Goal: Task Accomplishment & Management: Complete application form

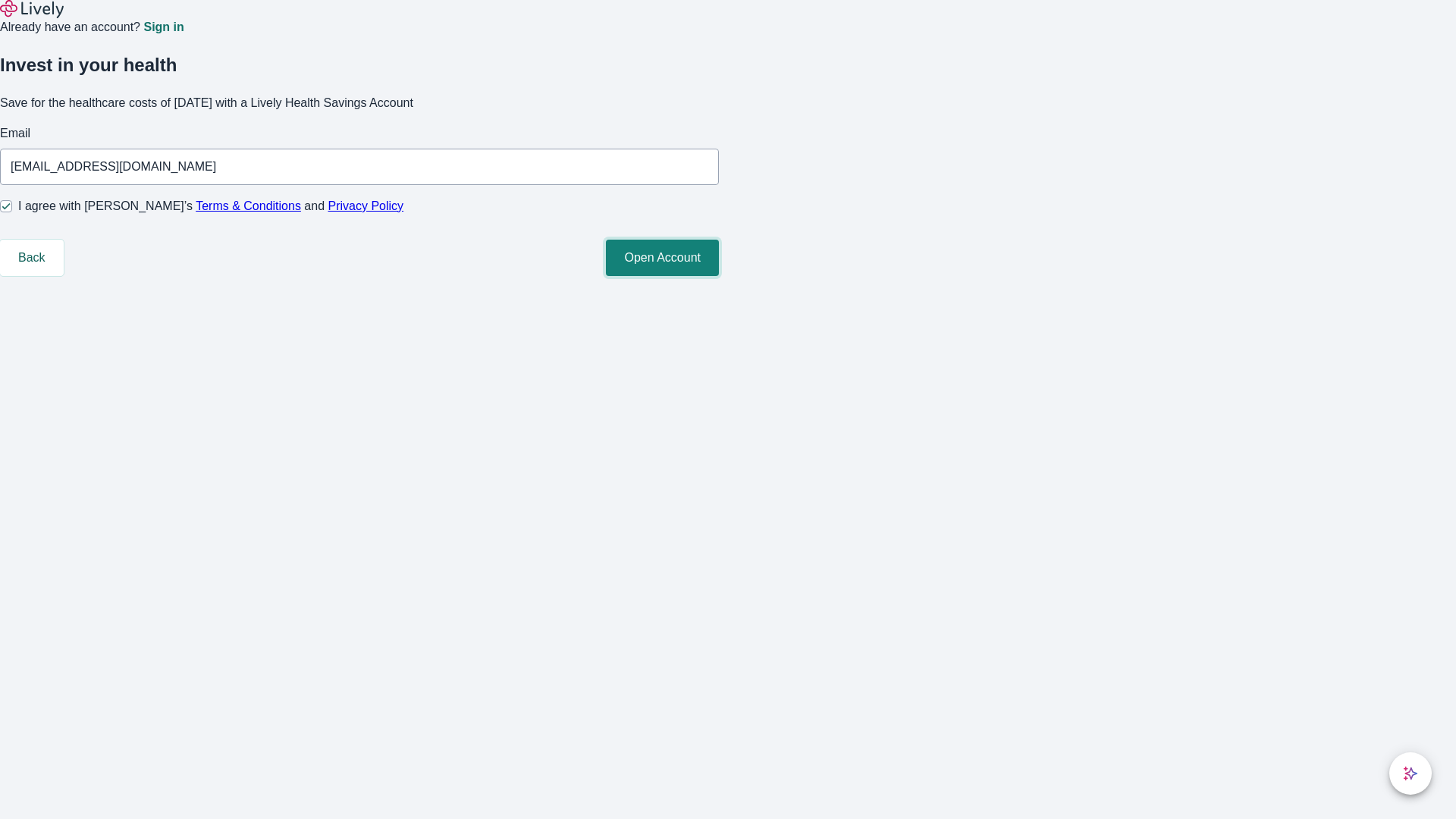
click at [719, 276] on button "Open Account" at bounding box center [662, 258] width 113 height 37
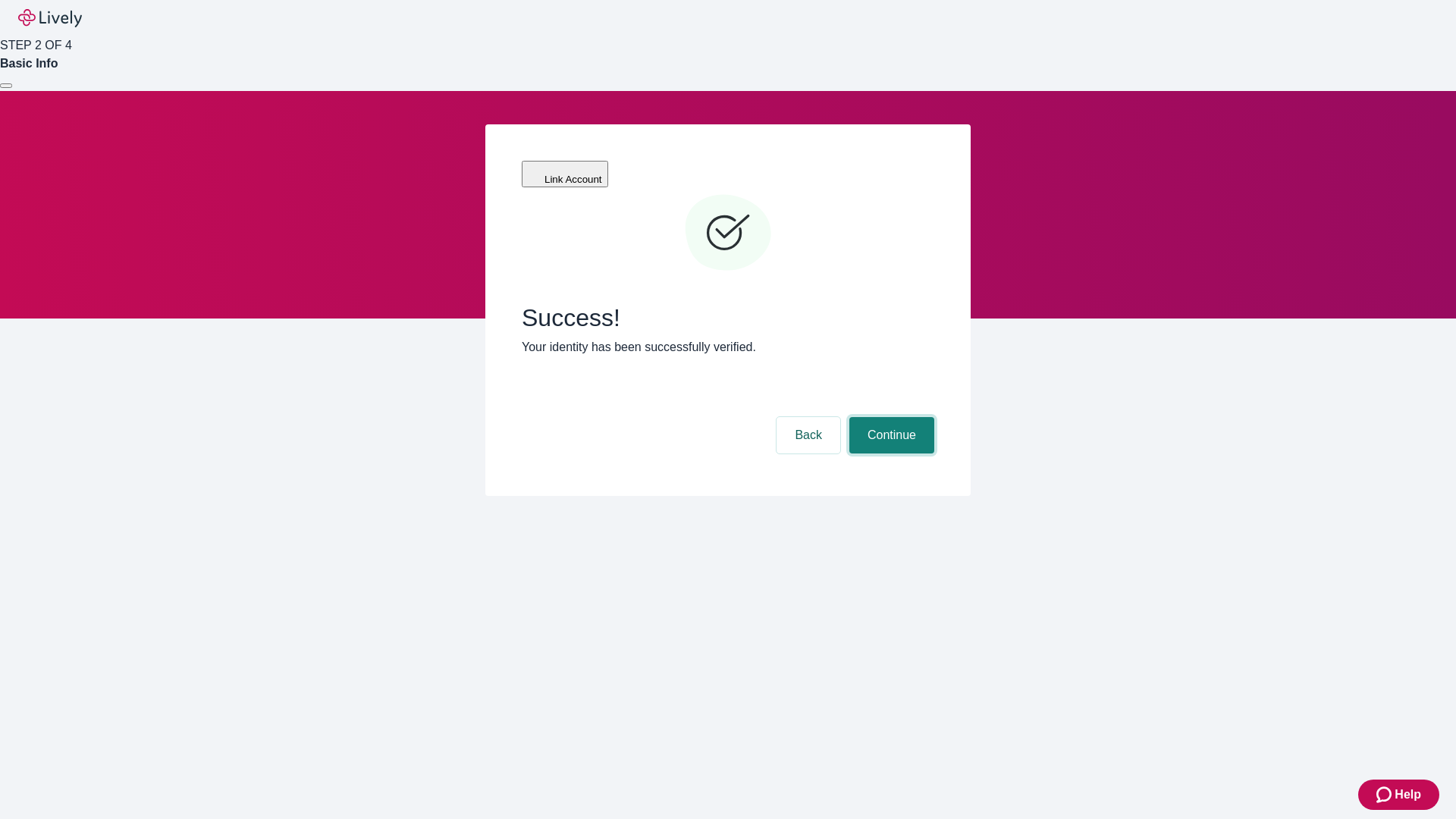
click at [889, 417] on button "Continue" at bounding box center [891, 435] width 85 height 37
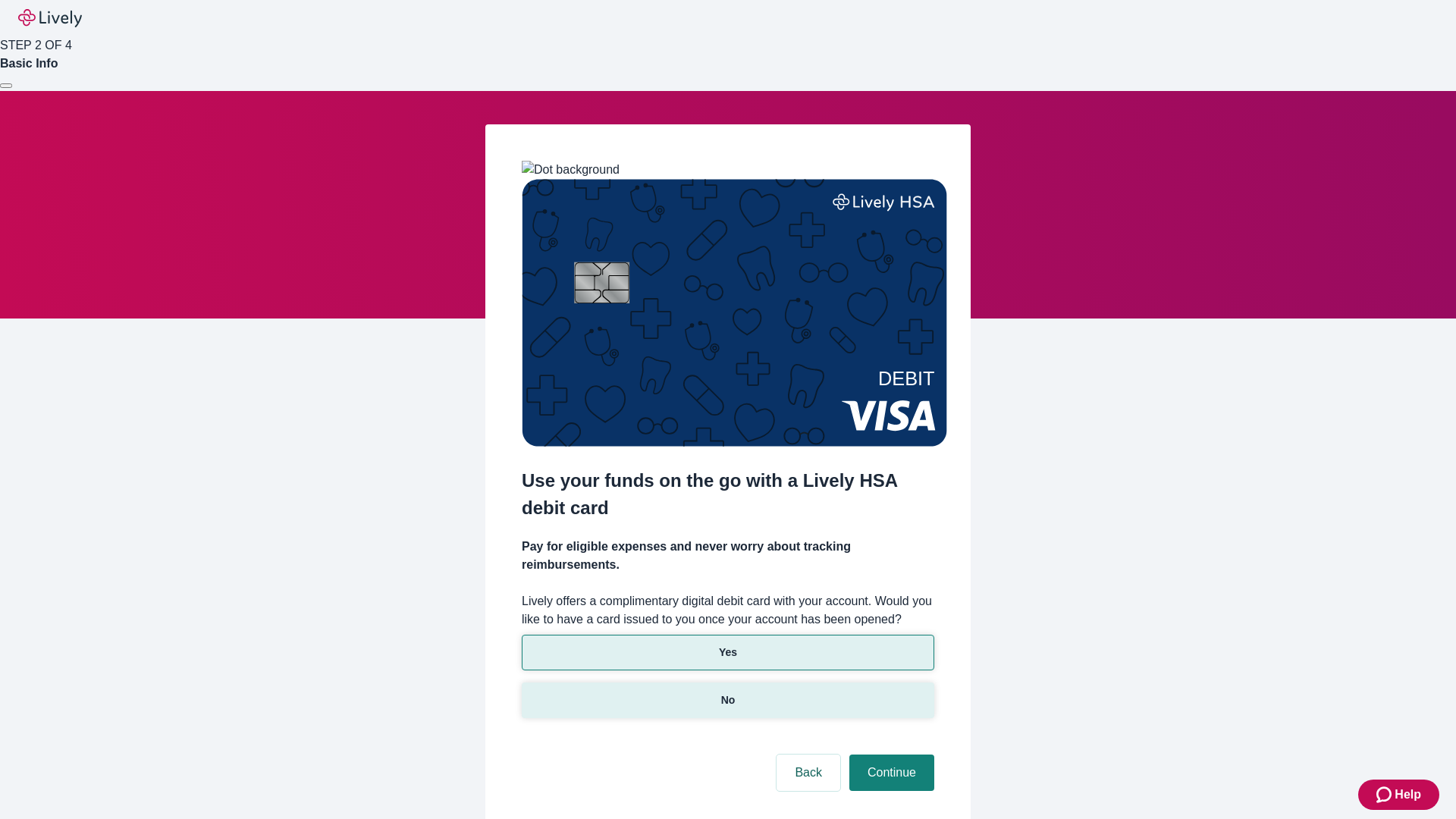
click at [728, 692] on p "No" at bounding box center [728, 700] width 14 height 16
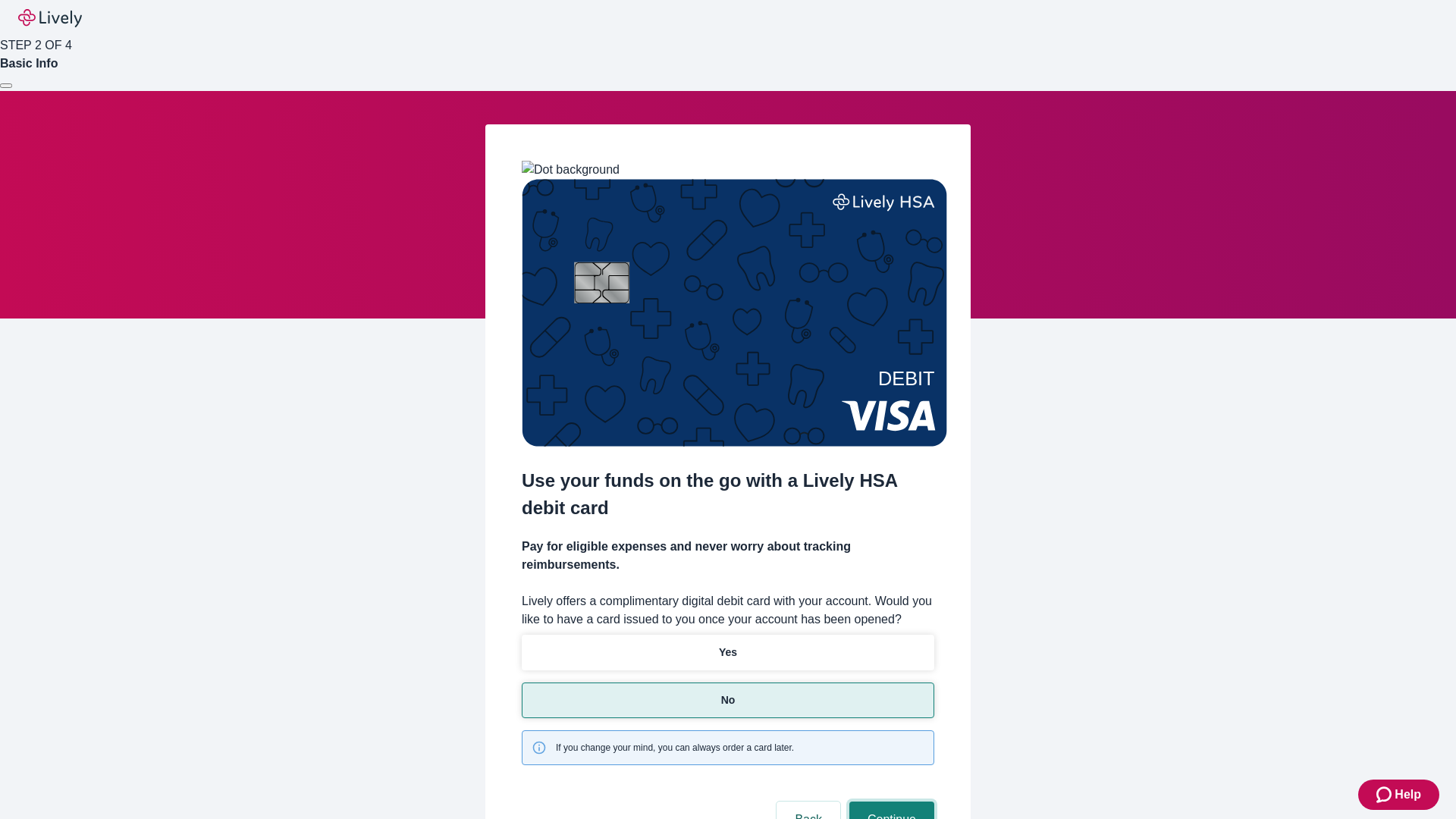
click at [889, 802] on button "Continue" at bounding box center [891, 820] width 85 height 37
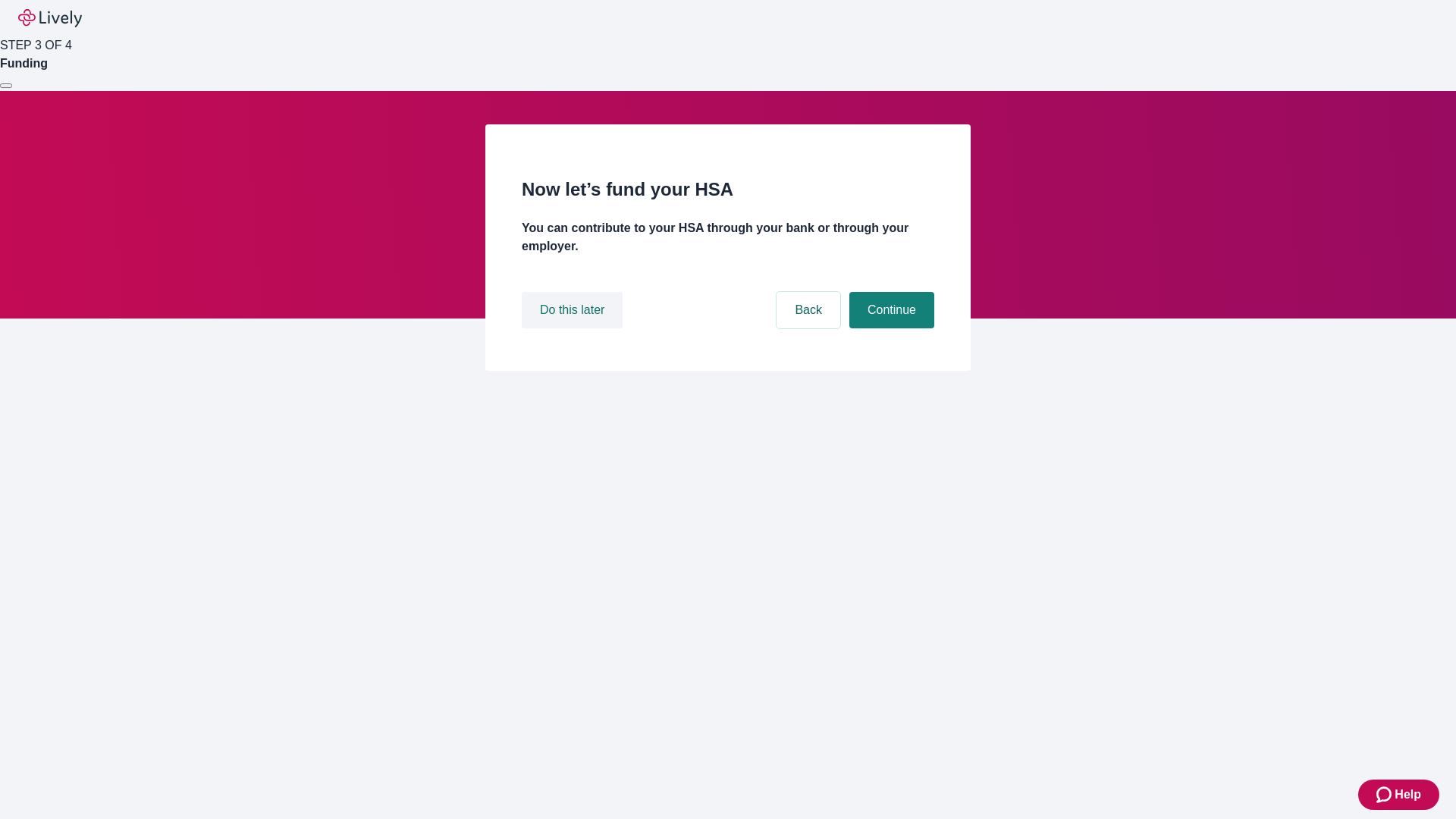
click at [575, 329] on button "Do this later" at bounding box center [572, 310] width 101 height 37
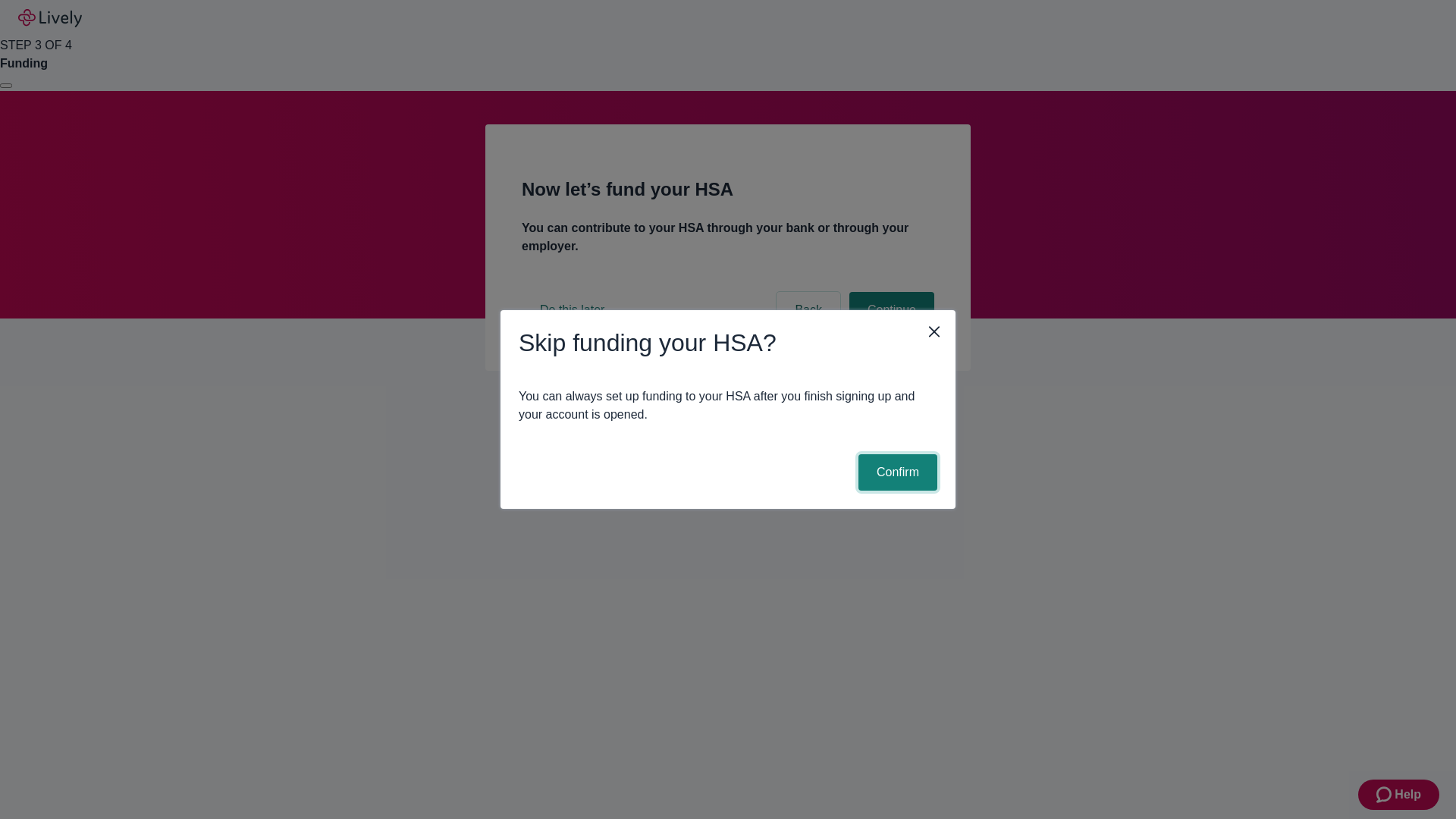
click at [895, 472] on button "Confirm" at bounding box center [898, 473] width 79 height 37
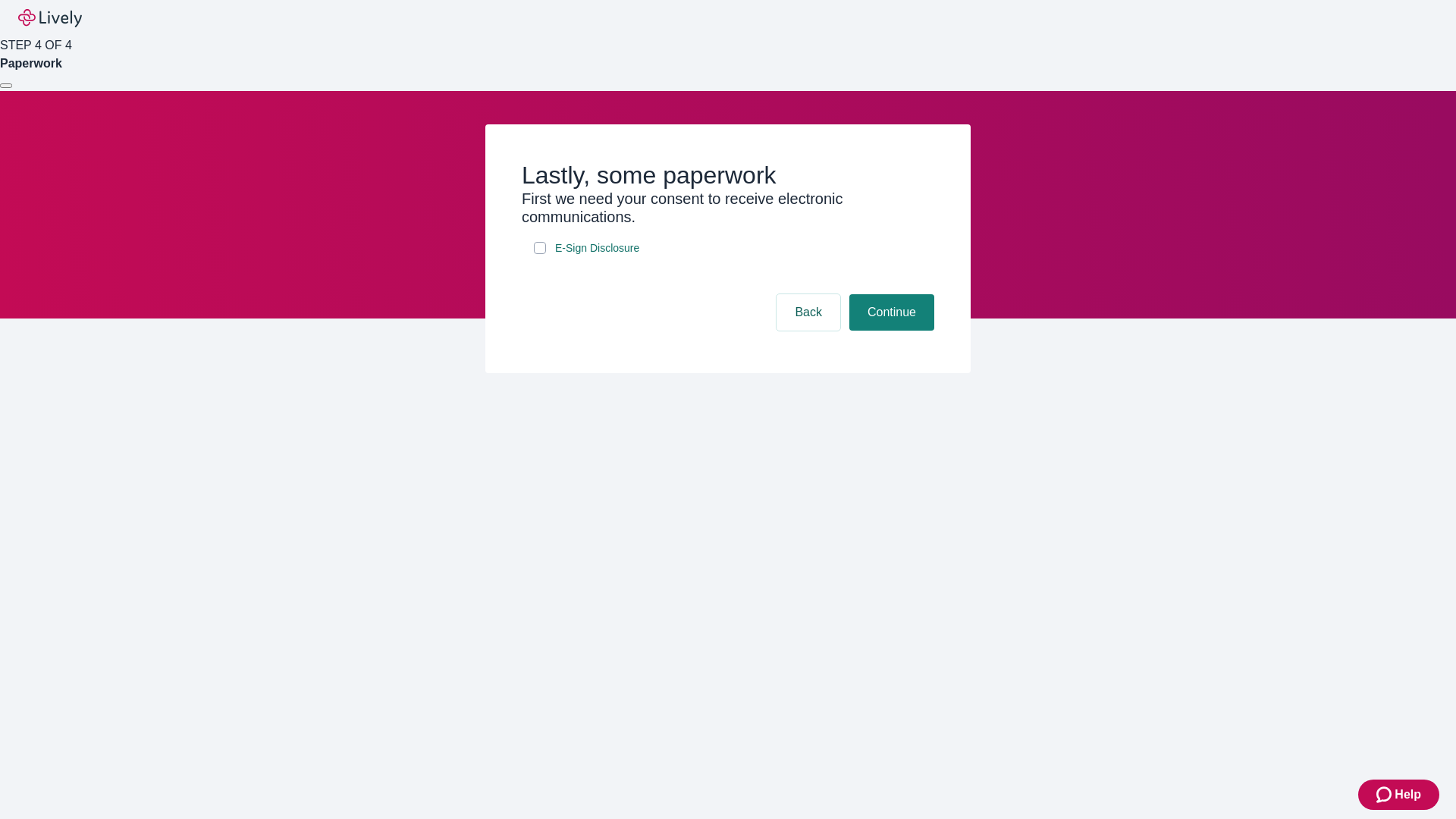
click at [540, 254] on input "E-Sign Disclosure" at bounding box center [540, 248] width 12 height 12
checkbox input "true"
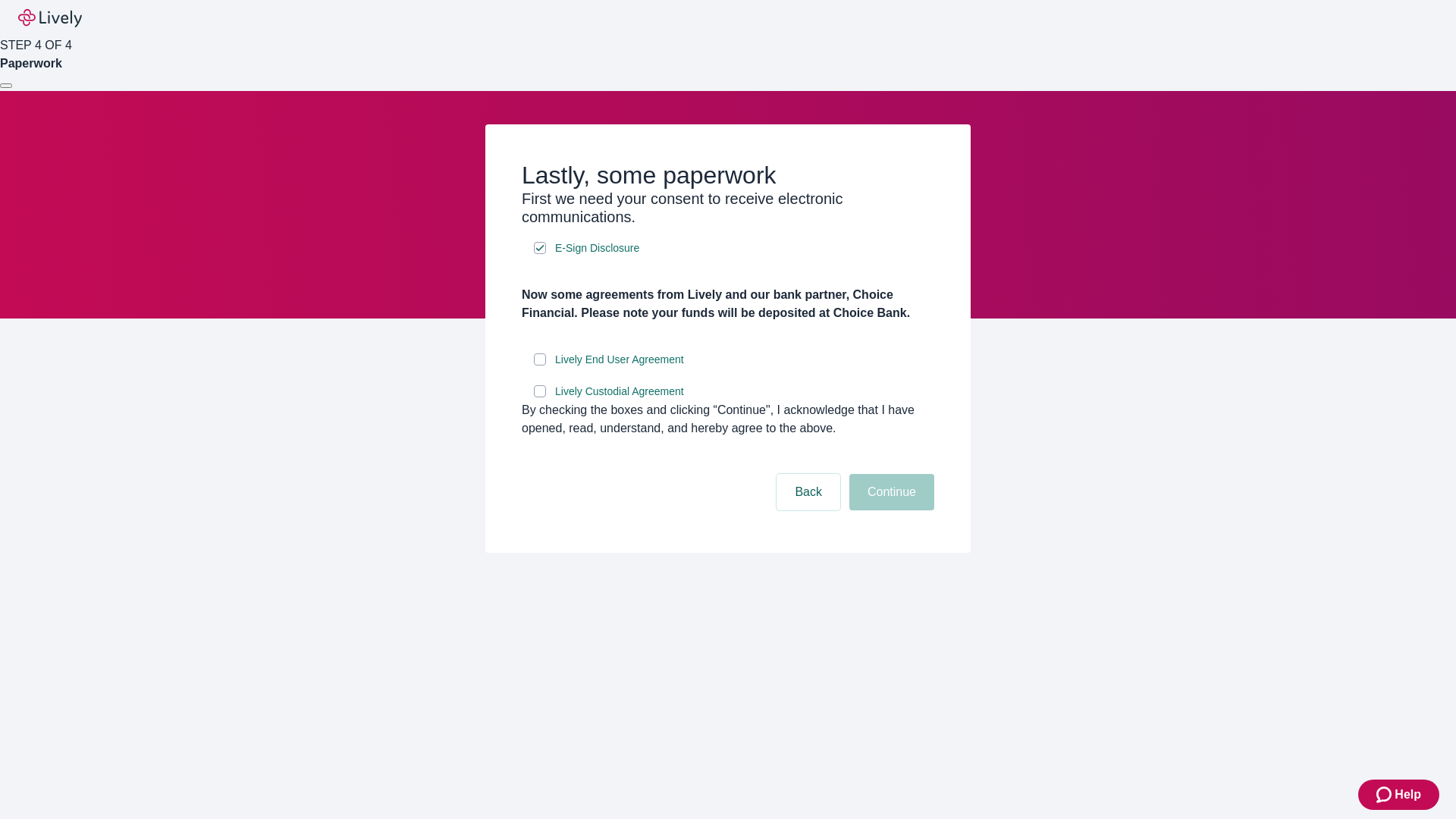
click at [540, 365] on input "Lively End User Agreement" at bounding box center [540, 359] width 12 height 12
checkbox input "true"
click at [540, 397] on input "Lively Custodial Agreement" at bounding box center [540, 392] width 12 height 12
checkbox input "true"
click at [889, 510] on button "Continue" at bounding box center [891, 492] width 85 height 37
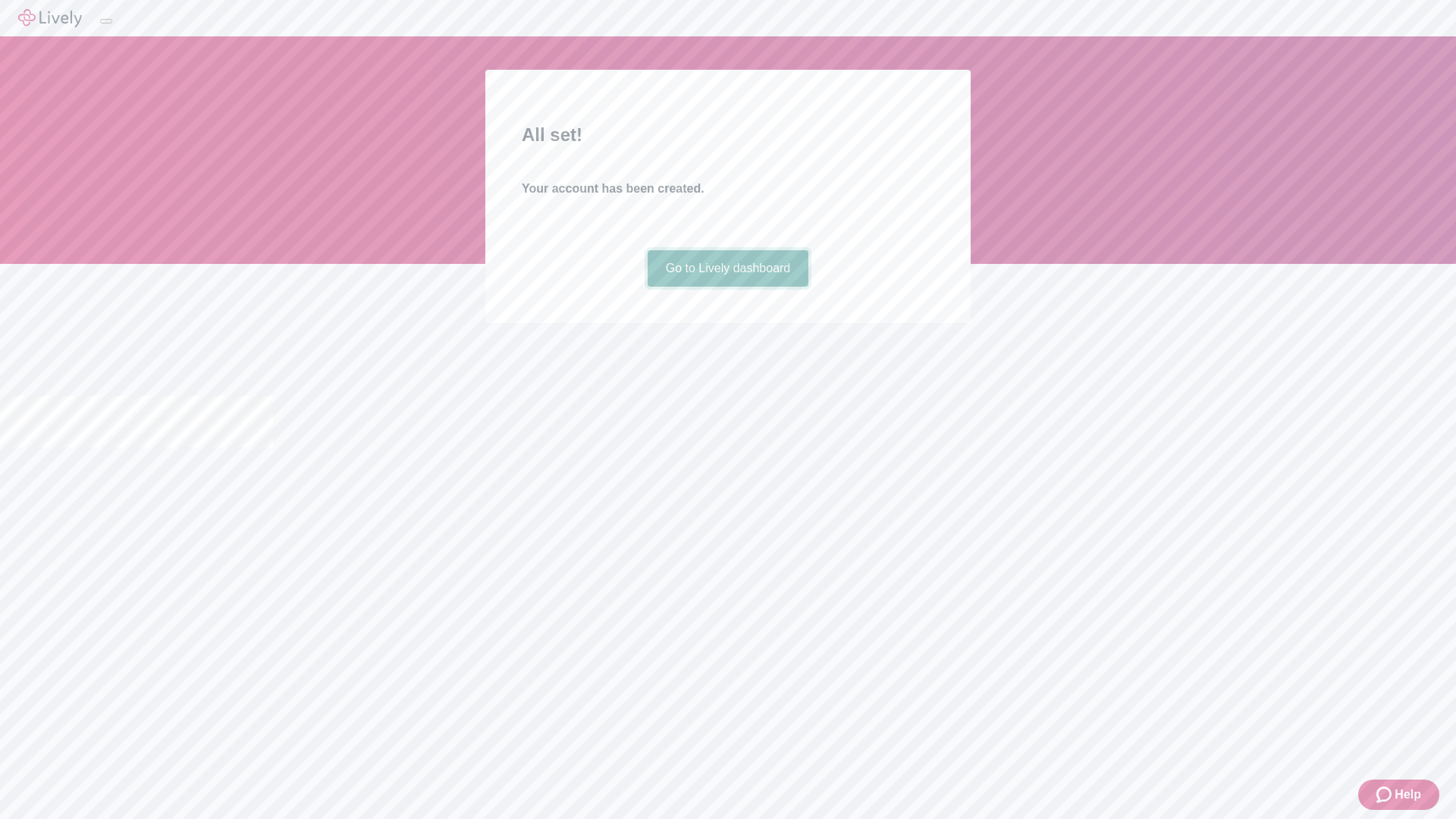
click at [728, 287] on link "Go to Lively dashboard" at bounding box center [728, 268] width 162 height 37
